Goal: Information Seeking & Learning: Learn about a topic

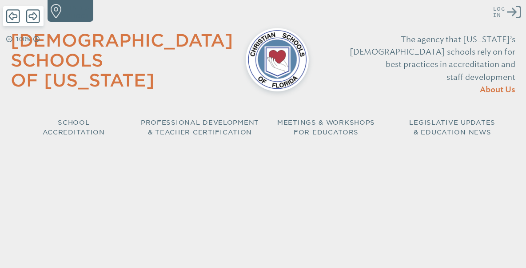
click at [511, 12] on icon "Log in or Create Account" at bounding box center [514, 12] width 14 height 14
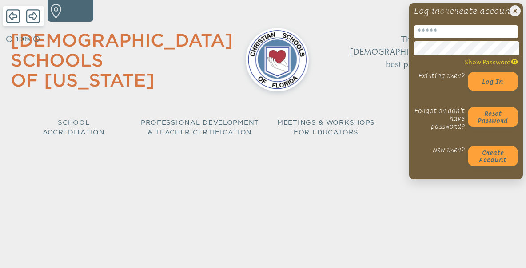
click at [482, 38] on input "email" at bounding box center [466, 31] width 104 height 13
type input "**********"
click at [491, 91] on button "Log in" at bounding box center [492, 81] width 51 height 19
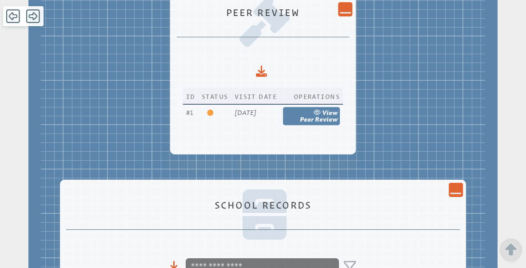
scroll to position [211, 0]
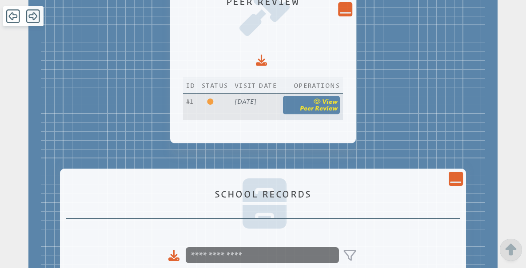
click at [322, 98] on icon at bounding box center [317, 101] width 9 height 6
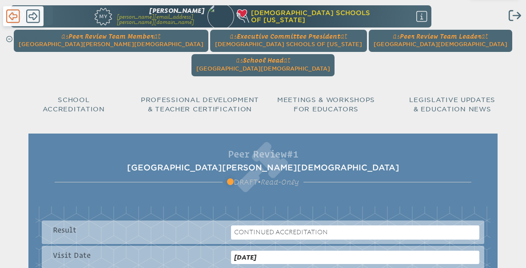
click at [14, 13] on icon at bounding box center [13, 16] width 14 height 16
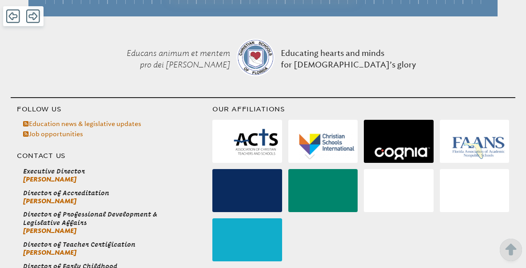
scroll to position [3715, 0]
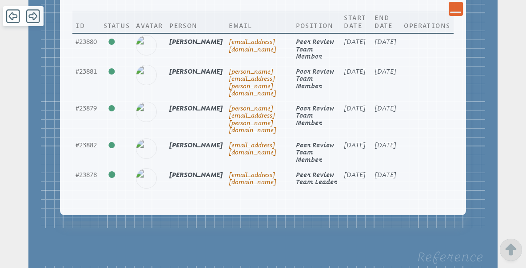
scroll to position [3595, 0]
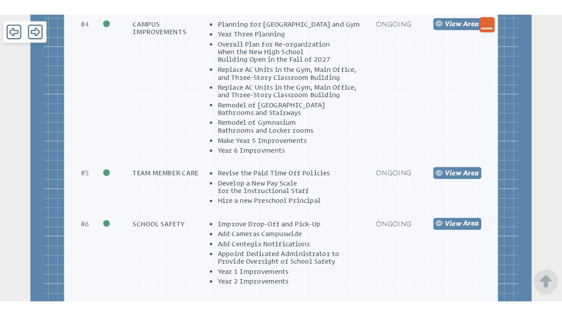
scroll to position [3833, 0]
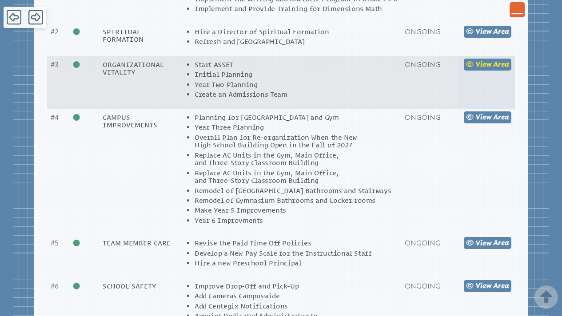
click at [486, 68] on span "view" at bounding box center [483, 64] width 16 height 8
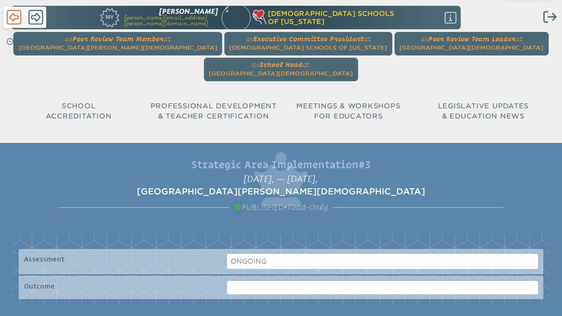
click at [11, 15] on icon at bounding box center [14, 17] width 15 height 17
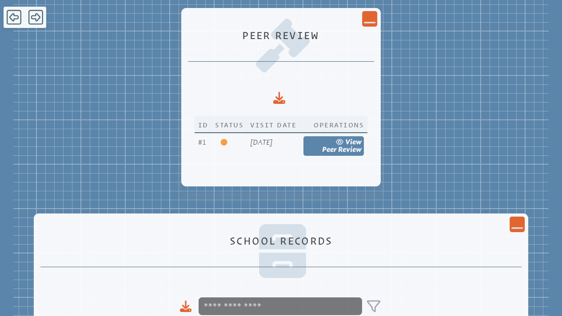
scroll to position [200, 0]
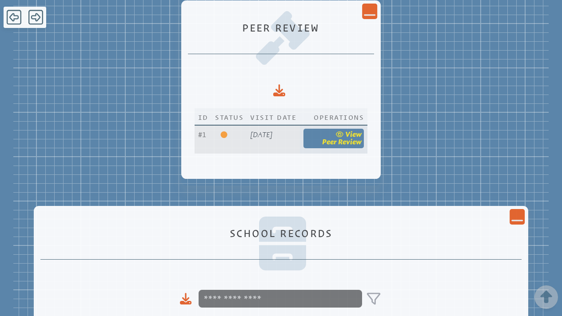
click at [359, 138] on span "Peer Review" at bounding box center [342, 142] width 40 height 8
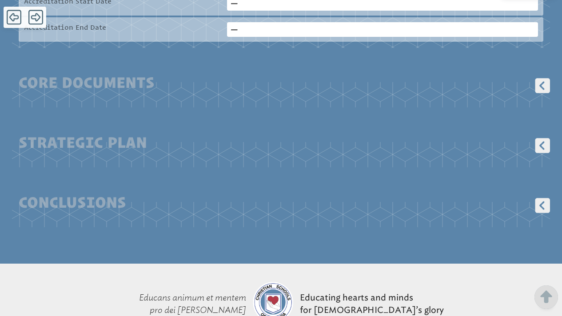
scroll to position [439, 0]
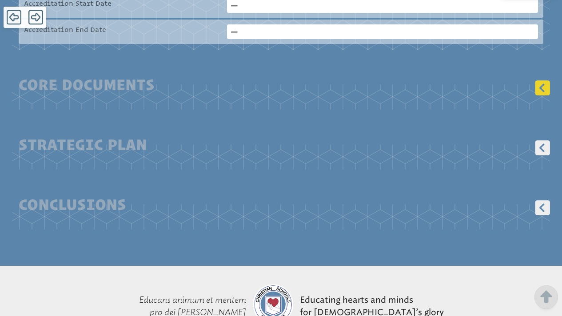
click at [532, 80] on icon at bounding box center [542, 87] width 15 height 15
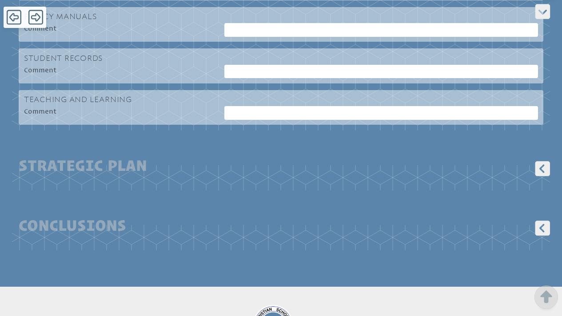
scroll to position [2556, 0]
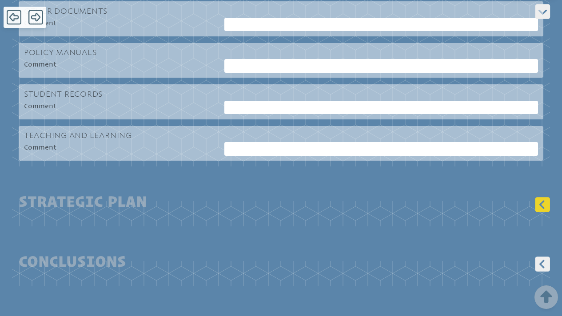
click at [532, 206] on icon at bounding box center [542, 204] width 15 height 15
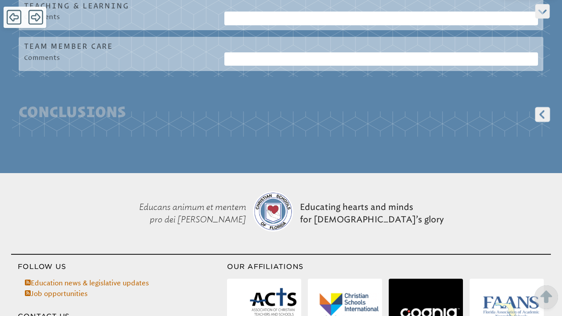
scroll to position [2957, 0]
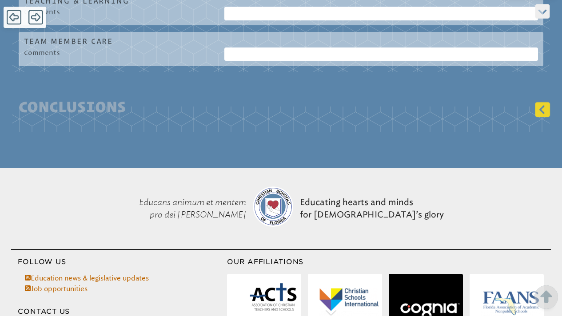
click at [532, 111] on icon at bounding box center [542, 110] width 15 height 15
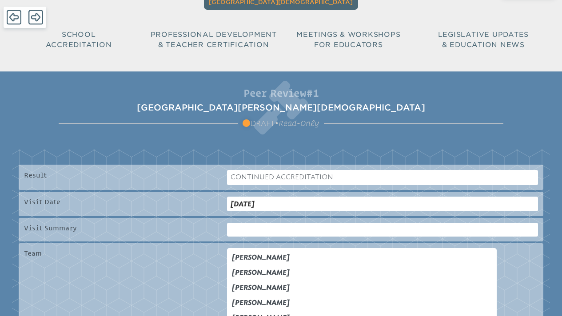
scroll to position [0, 0]
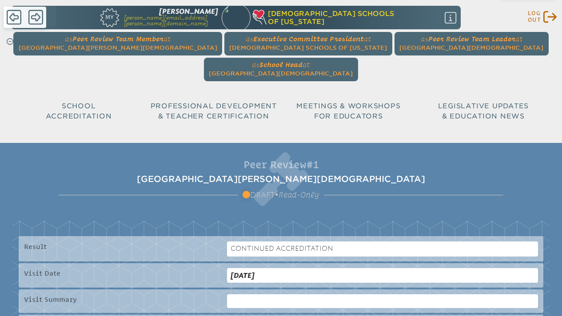
click at [532, 12] on icon at bounding box center [549, 17] width 13 height 12
